Goal: Download file/media

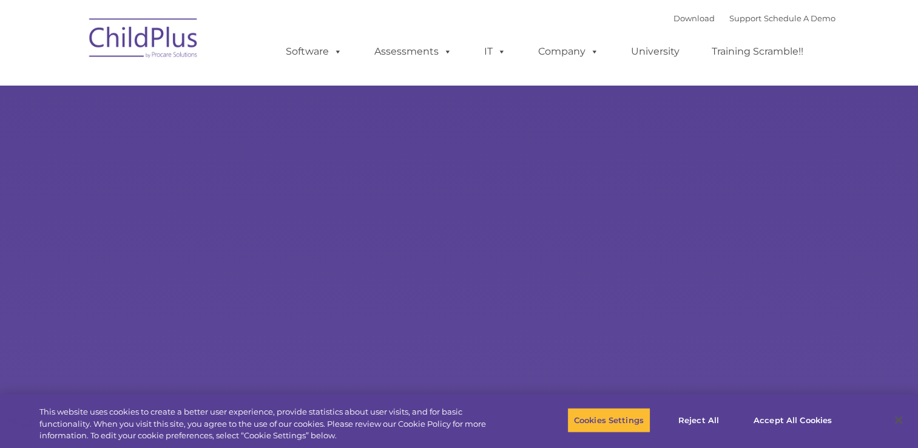
type input ""
select select "MEDIUM"
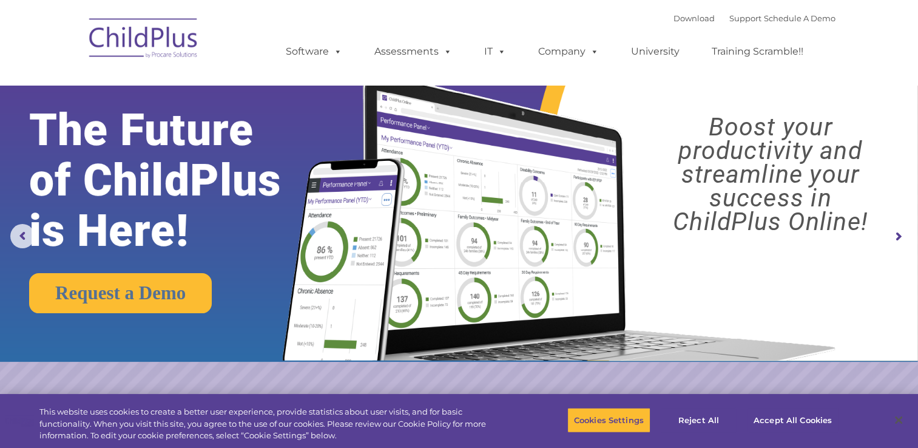
click at [134, 50] on img at bounding box center [143, 40] width 121 height 61
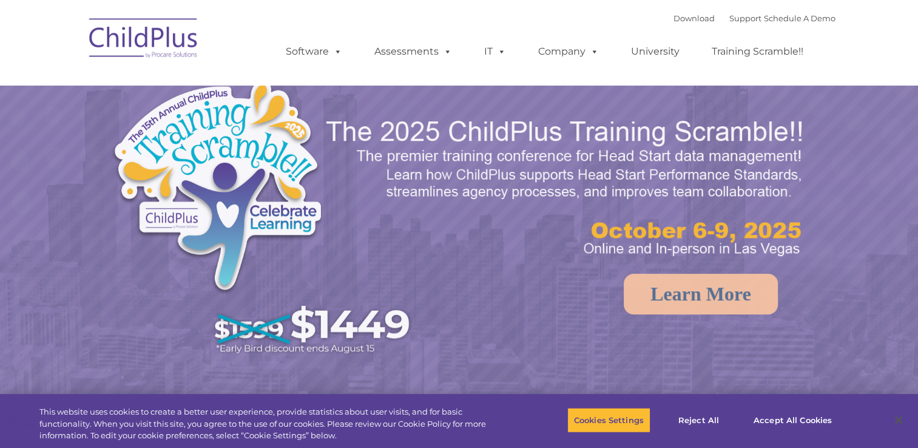
select select "MEDIUM"
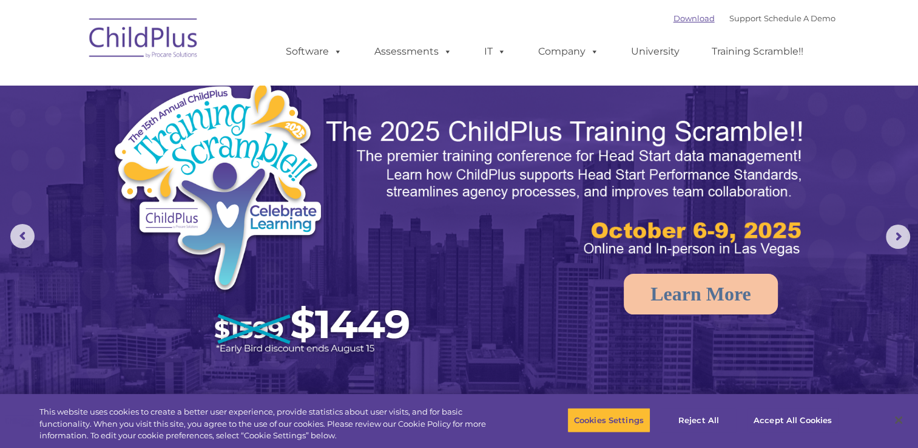
click at [681, 18] on link "Download" at bounding box center [694, 18] width 41 height 10
